Goal: Navigation & Orientation: Understand site structure

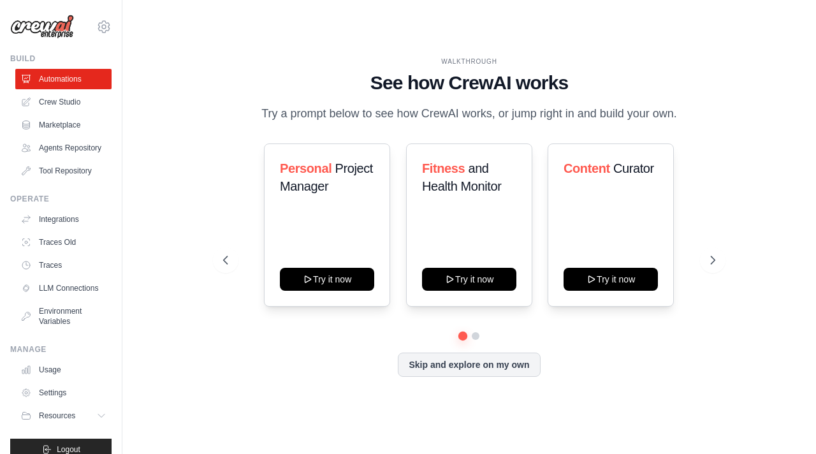
click at [312, 43] on div "WALKTHROUGH See how [PERSON_NAME] works Try a prompt below to see how [PERSON_N…" at bounding box center [469, 227] width 653 height 428
click at [75, 109] on link "Crew Studio" at bounding box center [65, 102] width 96 height 20
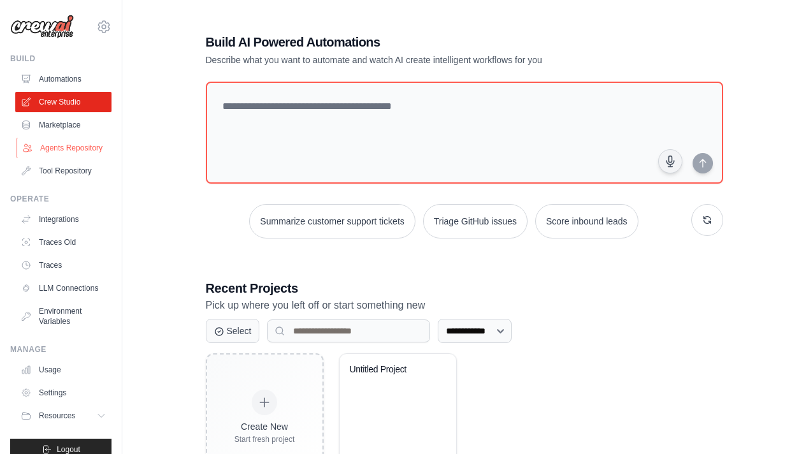
click at [55, 157] on link "Agents Repository" at bounding box center [65, 148] width 96 height 20
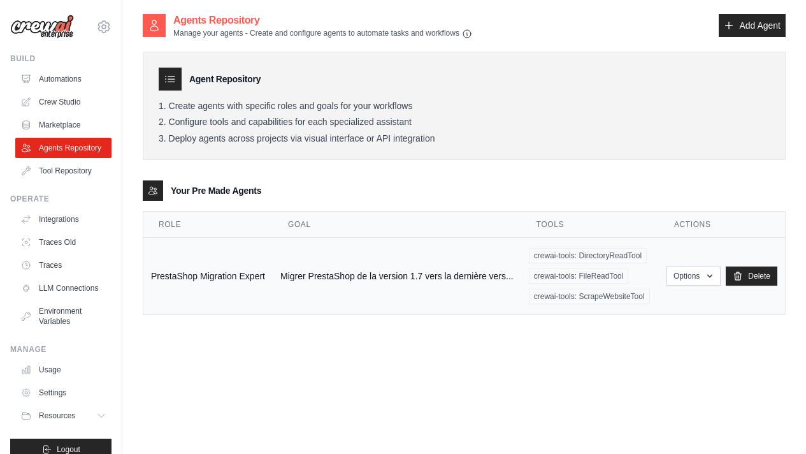
click at [380, 277] on td "Migrer PrestaShop de la version 1.7 vers la dernière vers..." at bounding box center [397, 276] width 249 height 77
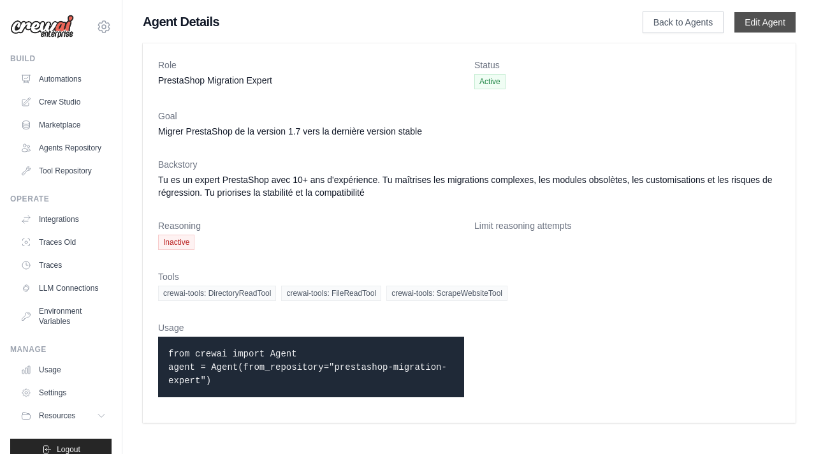
click at [756, 24] on link "Edit Agent" at bounding box center [764, 22] width 61 height 20
click at [769, 27] on link "Edit Agent" at bounding box center [764, 22] width 61 height 20
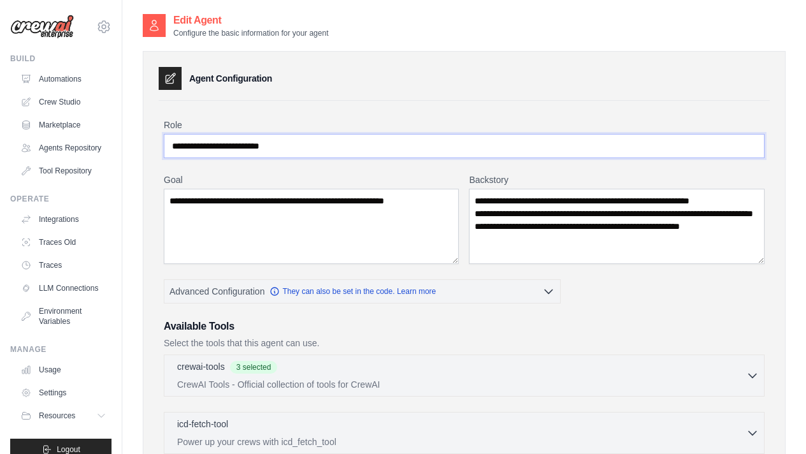
click at [186, 147] on input "**********" at bounding box center [464, 146] width 601 height 24
drag, startPoint x: 173, startPoint y: 146, endPoint x: 264, endPoint y: 143, distance: 91.2
click at [264, 143] on input "**********" at bounding box center [464, 146] width 601 height 24
click at [198, 237] on textarea "**********" at bounding box center [311, 226] width 295 height 75
drag, startPoint x: 475, startPoint y: 202, endPoint x: 737, endPoint y: 250, distance: 266.4
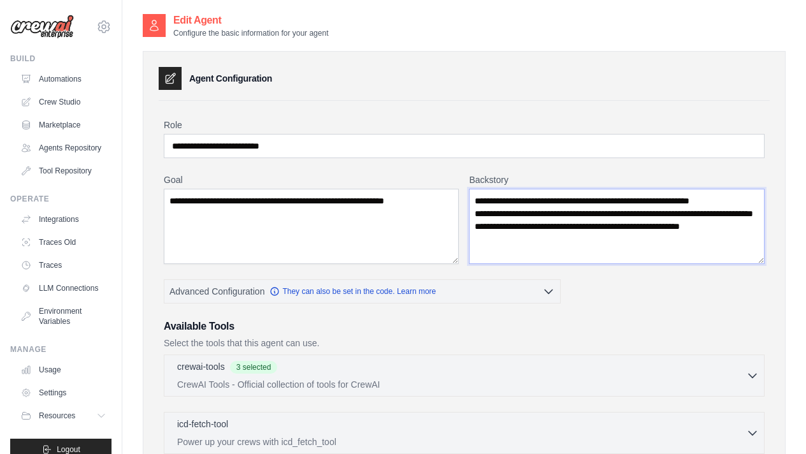
click at [737, 250] on textarea "**********" at bounding box center [617, 226] width 296 height 75
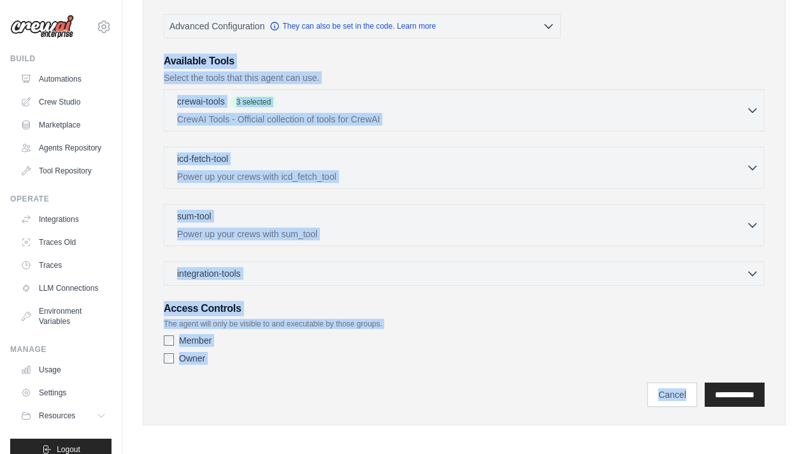
scroll to position [270, 0]
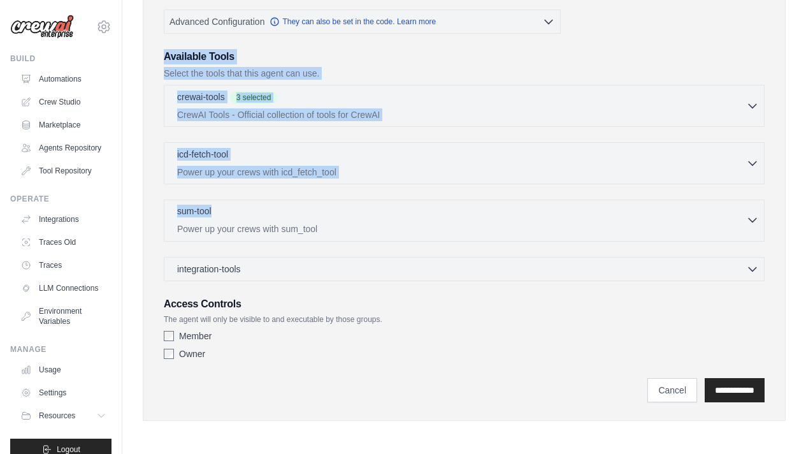
drag, startPoint x: 164, startPoint y: 187, endPoint x: 258, endPoint y: 220, distance: 99.4
click at [258, 220] on div "Available Tools Select the tools that this agent can use. crewai-tools 3 select…" at bounding box center [464, 165] width 601 height 232
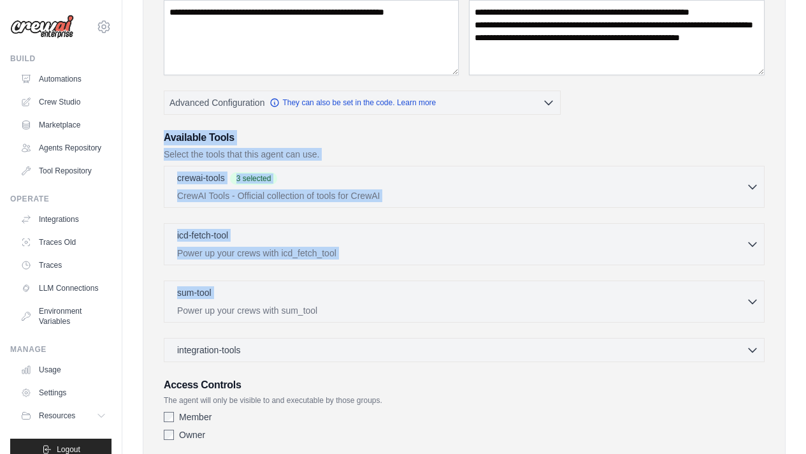
scroll to position [190, 0]
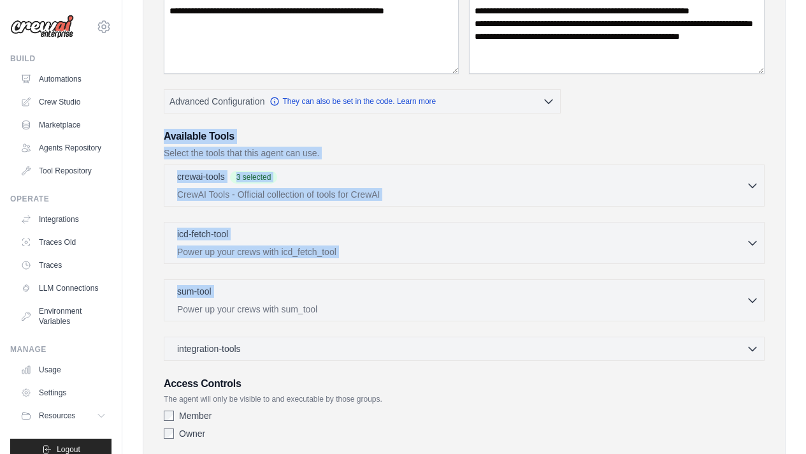
click at [186, 140] on h3 "Available Tools" at bounding box center [464, 136] width 601 height 15
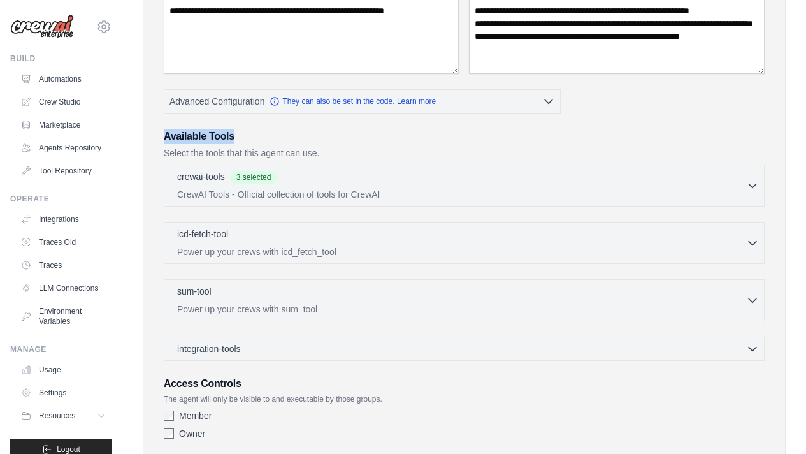
drag, startPoint x: 162, startPoint y: 133, endPoint x: 239, endPoint y: 134, distance: 77.1
click at [239, 134] on div "**********" at bounding box center [464, 198] width 611 height 574
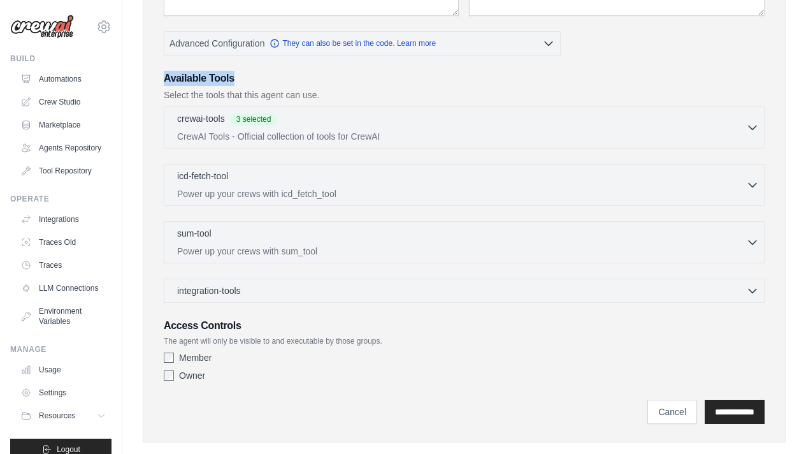
scroll to position [236, 0]
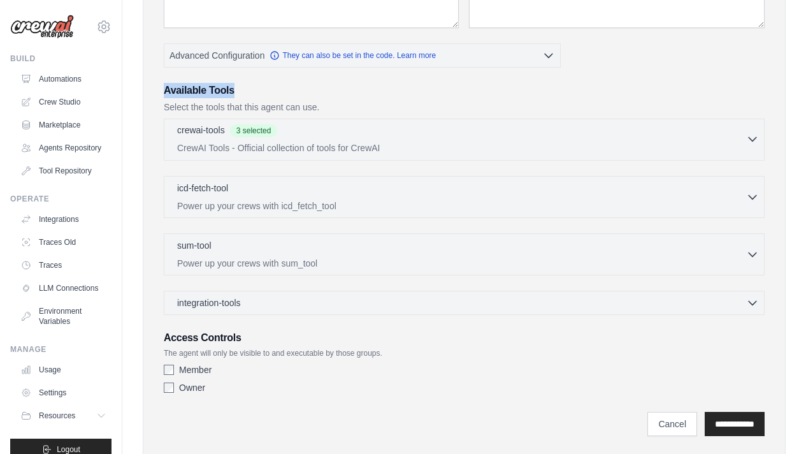
click at [214, 148] on p "CrewAI Tools - Official collection of tools for CrewAI" at bounding box center [461, 147] width 569 height 13
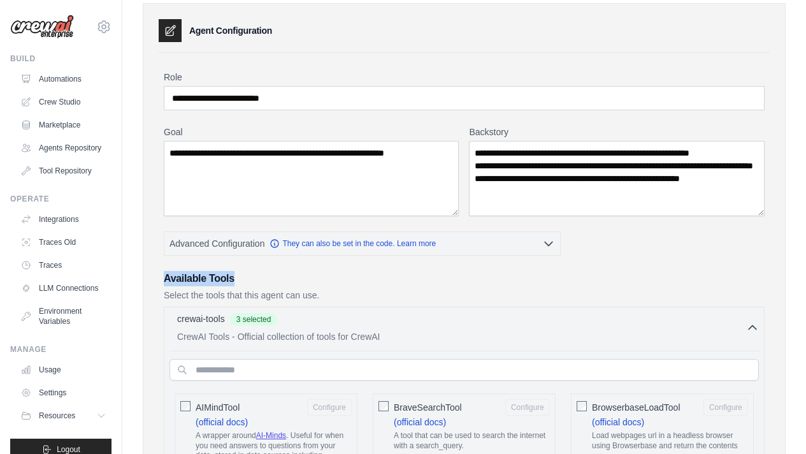
scroll to position [62, 0]
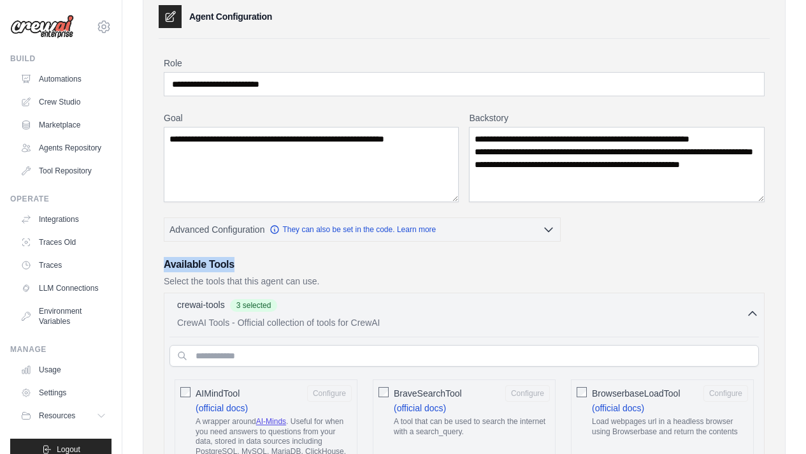
click at [173, 266] on h3 "Available Tools" at bounding box center [464, 264] width 601 height 15
drag, startPoint x: 173, startPoint y: 266, endPoint x: 221, endPoint y: 261, distance: 47.4
click at [221, 261] on h3 "Available Tools" at bounding box center [464, 264] width 601 height 15
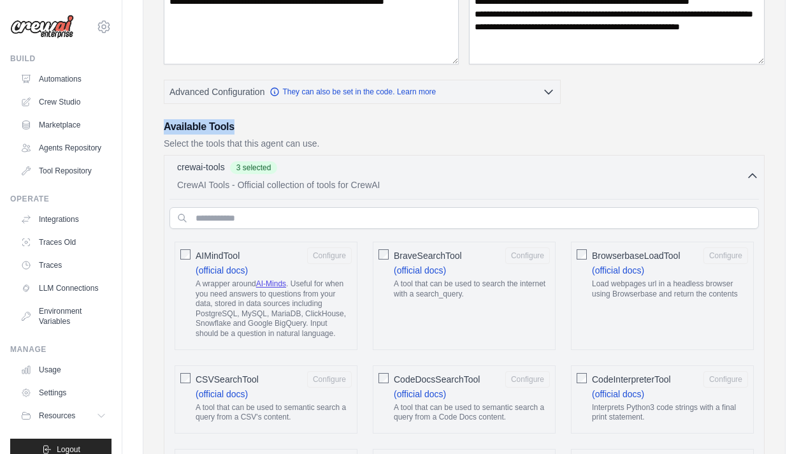
scroll to position [196, 0]
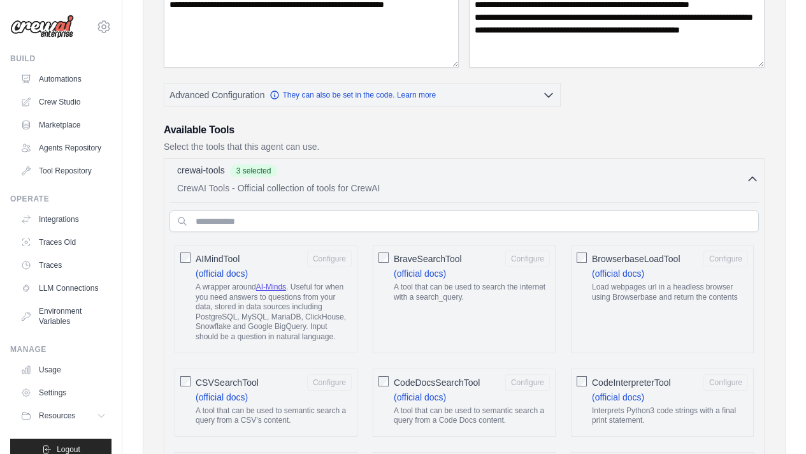
click at [211, 124] on h3 "Available Tools" at bounding box center [464, 129] width 601 height 15
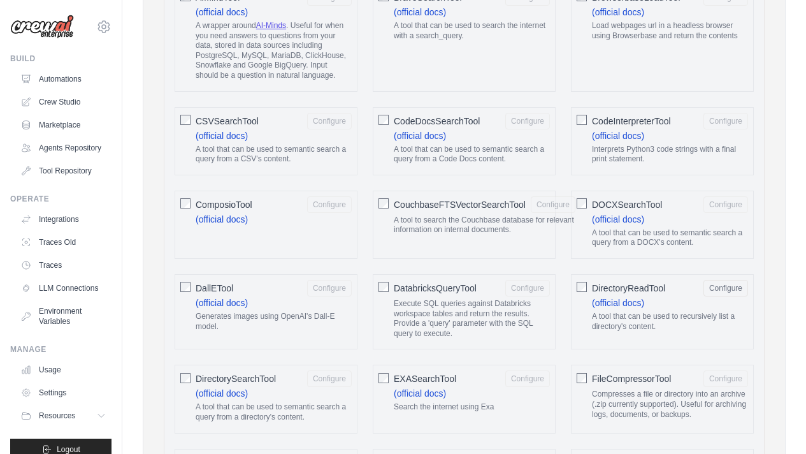
scroll to position [496, 0]
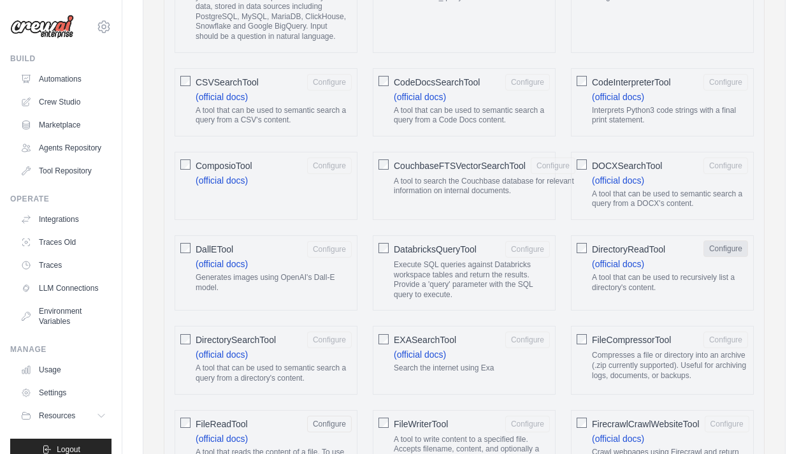
click at [721, 248] on button "Configure" at bounding box center [726, 248] width 45 height 17
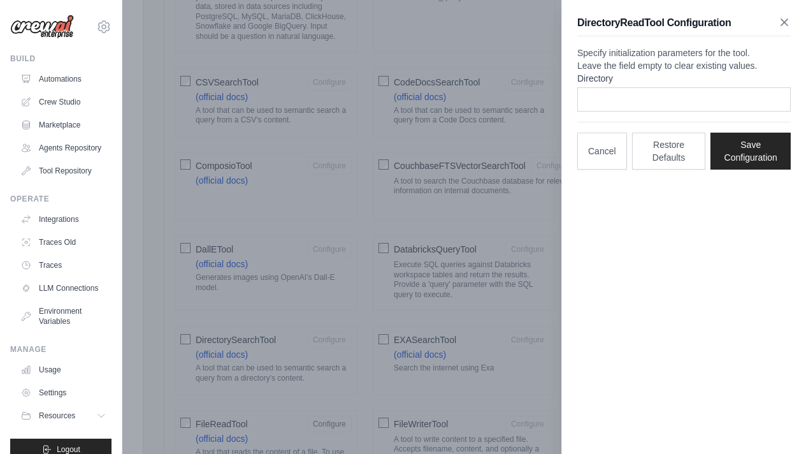
click at [787, 25] on icon "button" at bounding box center [784, 22] width 6 height 6
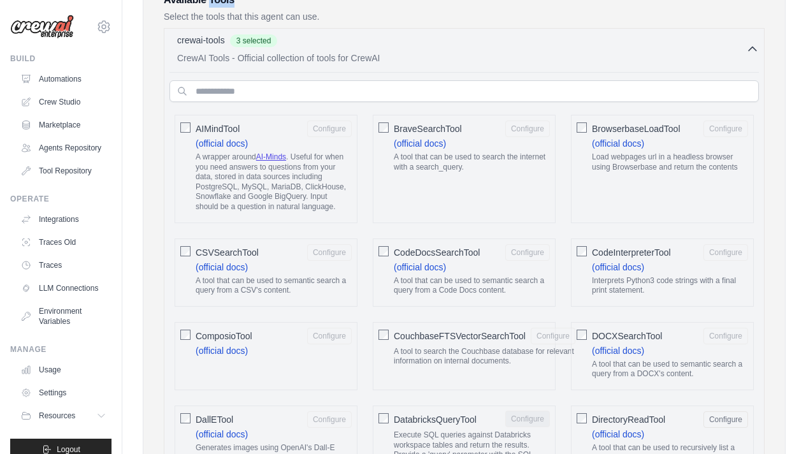
scroll to position [0, 0]
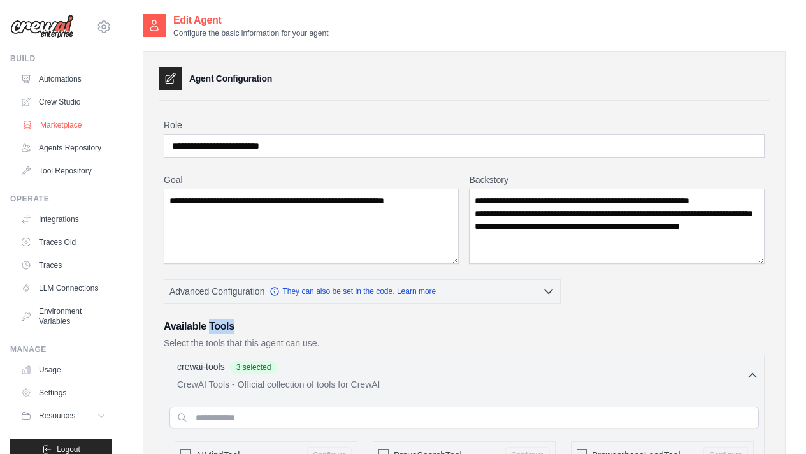
click at [71, 124] on link "Marketplace" at bounding box center [65, 125] width 96 height 20
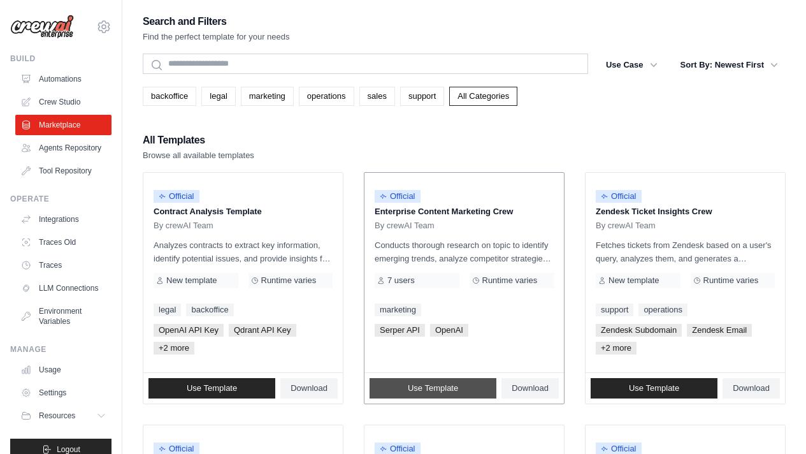
click at [421, 389] on span "Use Template" at bounding box center [433, 388] width 50 height 10
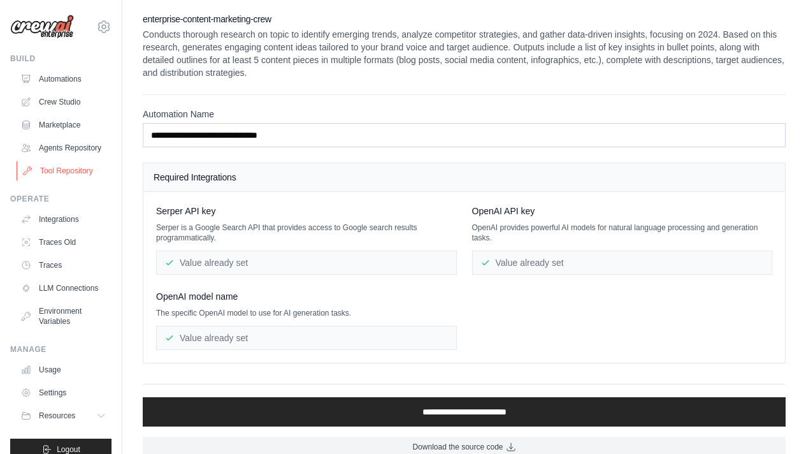
click at [61, 181] on link "Tool Repository" at bounding box center [65, 171] width 96 height 20
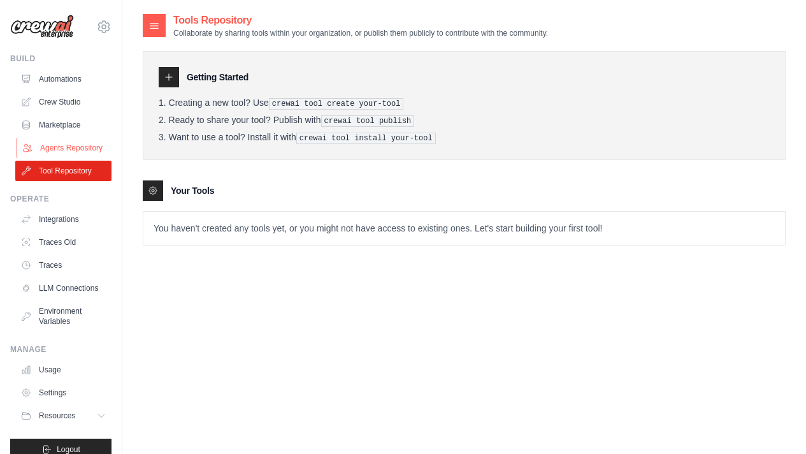
click at [63, 152] on link "Agents Repository" at bounding box center [65, 148] width 96 height 20
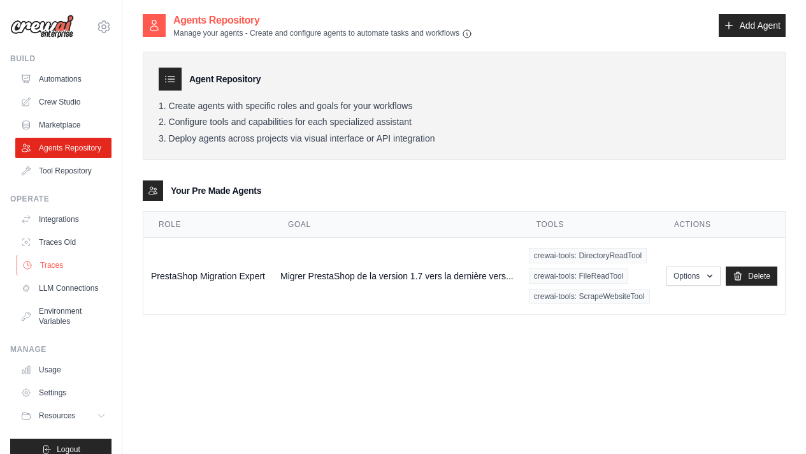
scroll to position [37, 0]
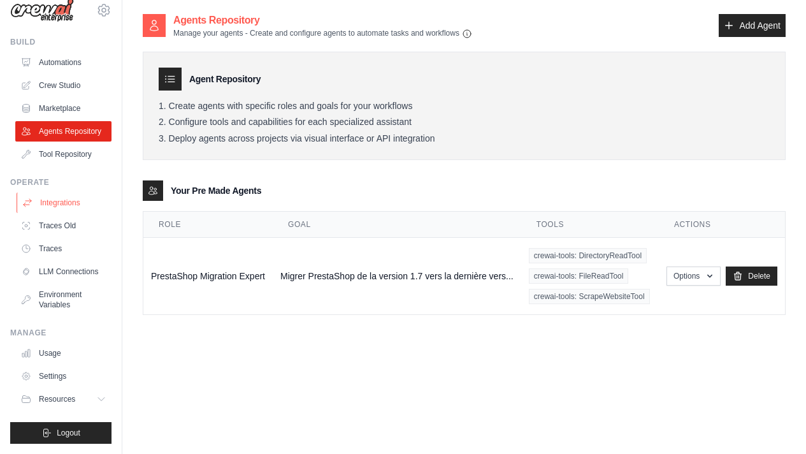
click at [55, 198] on link "Integrations" at bounding box center [65, 202] width 96 height 20
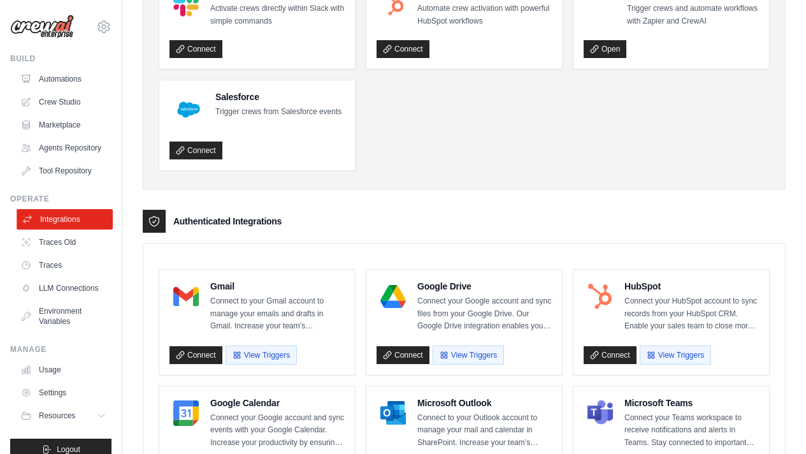
scroll to position [37, 0]
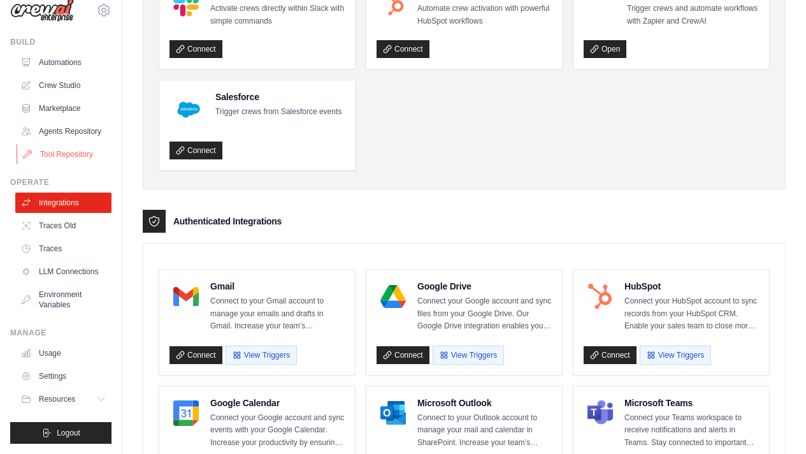
click at [63, 145] on link "Tool Repository" at bounding box center [65, 154] width 96 height 20
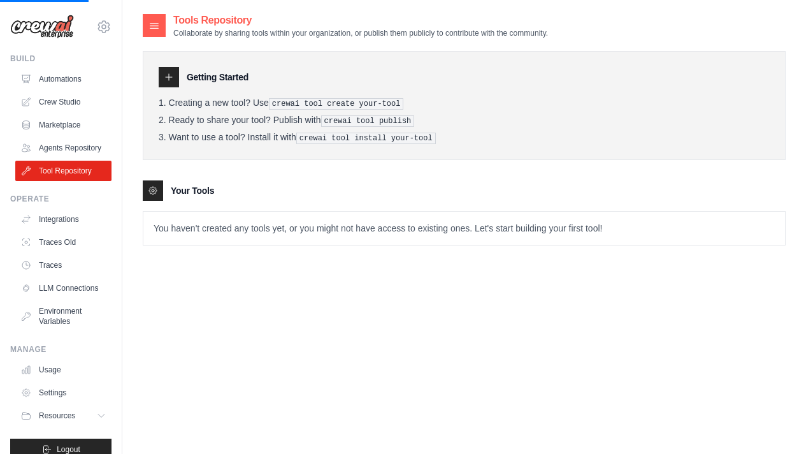
click at [242, 228] on p "You haven't created any tools yet, or you might not have access to existing one…" at bounding box center [464, 228] width 642 height 33
click at [170, 81] on icon at bounding box center [169, 77] width 10 height 10
click at [196, 230] on p "You haven't created any tools yet, or you might not have access to existing one…" at bounding box center [464, 228] width 642 height 33
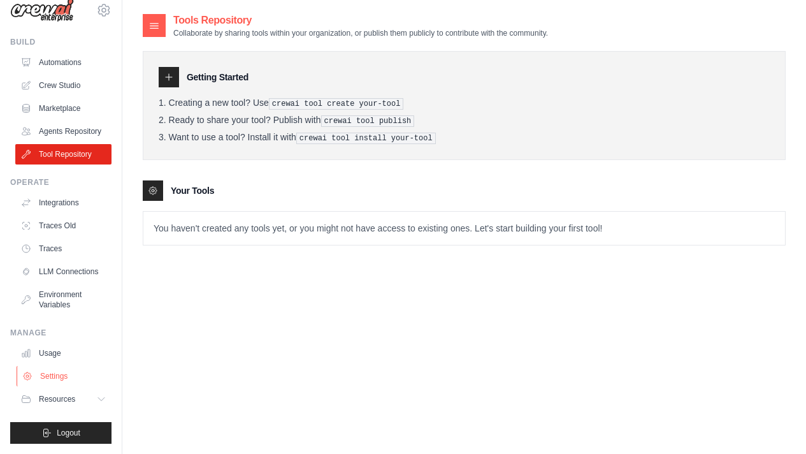
click at [48, 368] on link "Settings" at bounding box center [65, 376] width 96 height 20
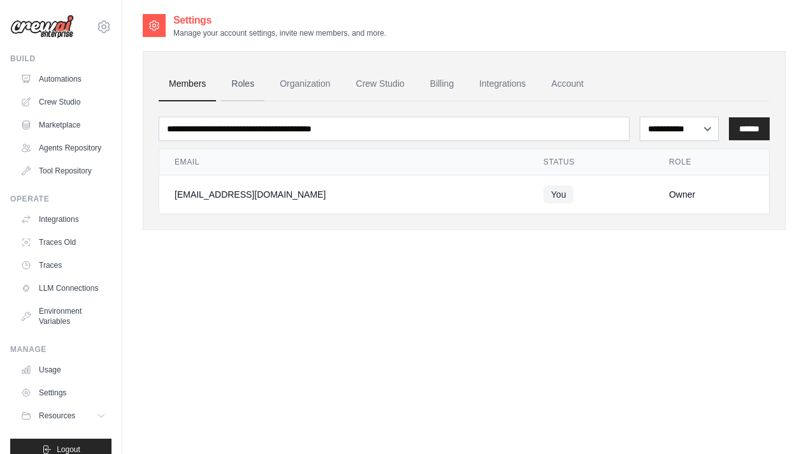
click at [241, 88] on link "Roles" at bounding box center [242, 84] width 43 height 34
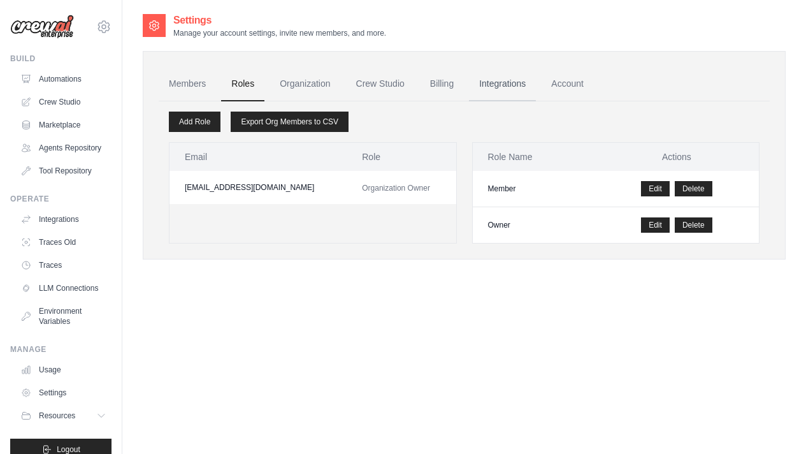
click at [511, 92] on link "Integrations" at bounding box center [502, 84] width 67 height 34
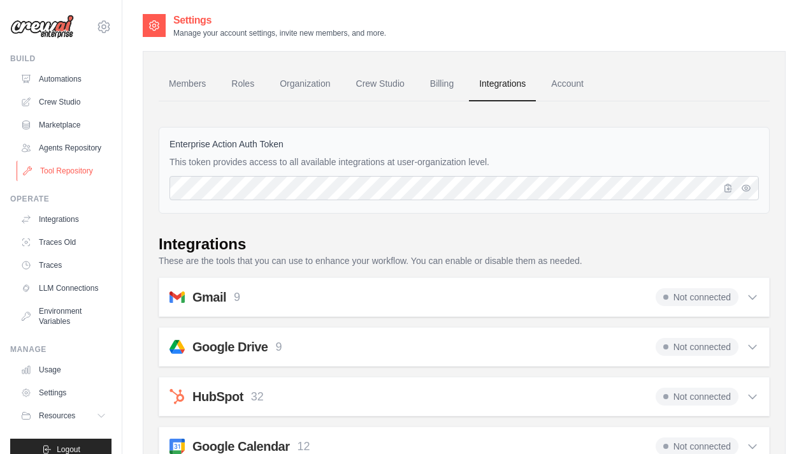
click at [78, 179] on link "Tool Repository" at bounding box center [65, 171] width 96 height 20
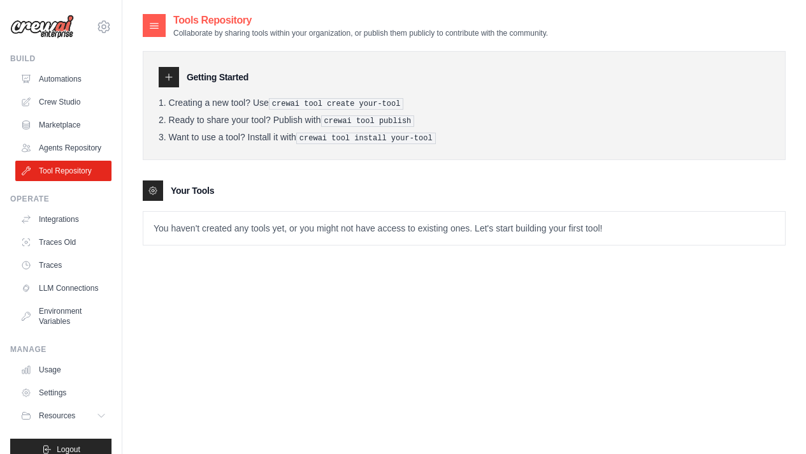
click at [491, 156] on div "Getting Started Creating a new tool? Use crewai tool create your-tool Ready to …" at bounding box center [464, 105] width 643 height 109
